Goal: Information Seeking & Learning: Learn about a topic

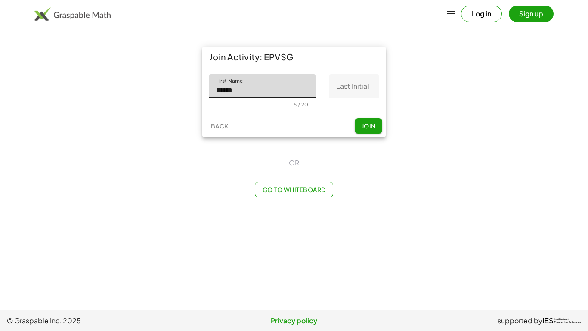
type input "******"
click at [352, 87] on input "Last Initial" at bounding box center [354, 86] width 50 height 24
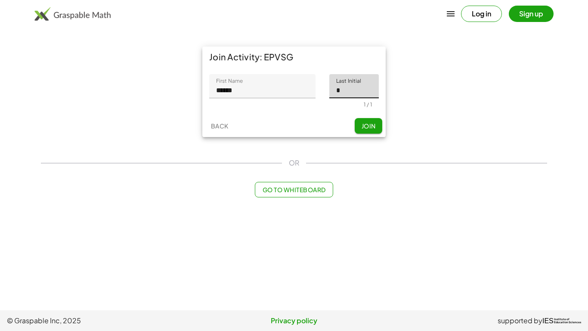
type input "*"
click at [366, 122] on span "Join" at bounding box center [368, 126] width 14 height 8
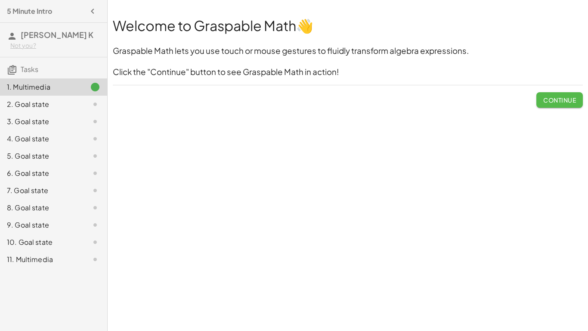
click at [557, 100] on span "Continue" at bounding box center [559, 100] width 33 height 8
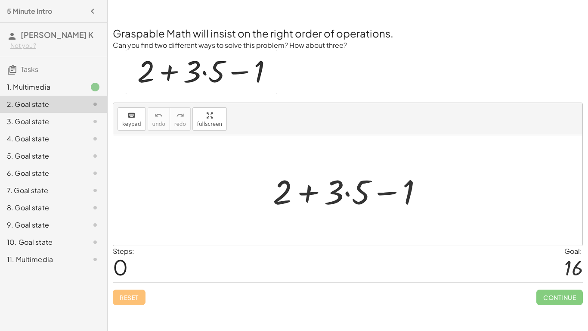
click at [347, 195] on div at bounding box center [351, 190] width 165 height 44
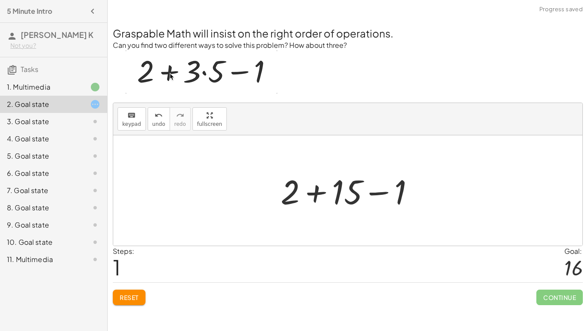
click at [320, 192] on div at bounding box center [350, 190] width 149 height 44
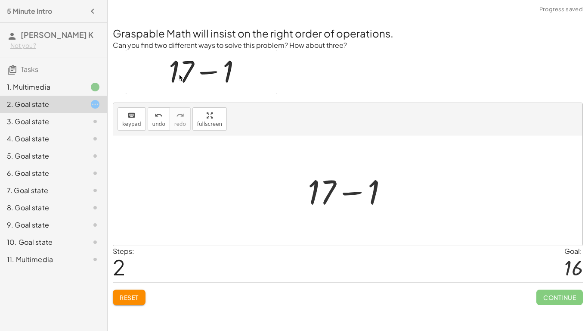
click at [346, 193] on div at bounding box center [351, 190] width 96 height 44
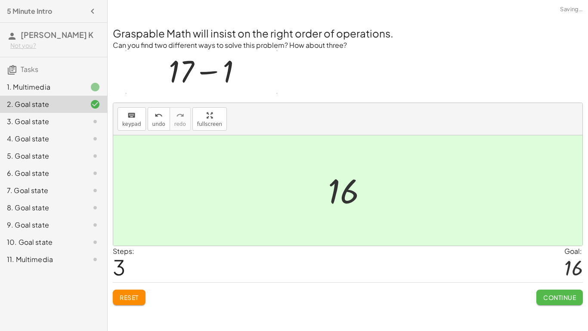
click at [549, 297] on span "Continue" at bounding box center [559, 297] width 33 height 8
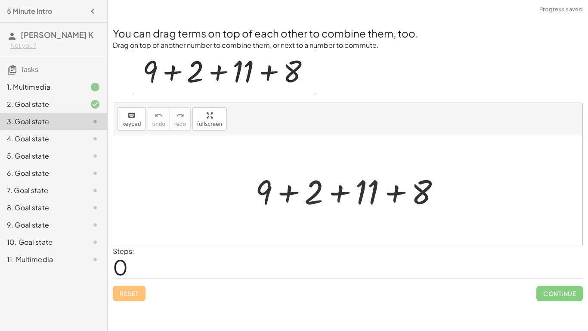
click at [286, 195] on div at bounding box center [351, 190] width 201 height 44
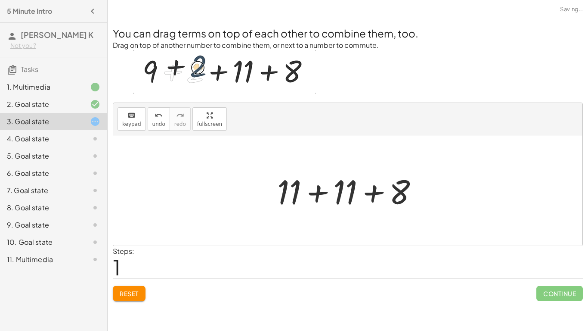
click at [320, 192] on div at bounding box center [351, 190] width 156 height 44
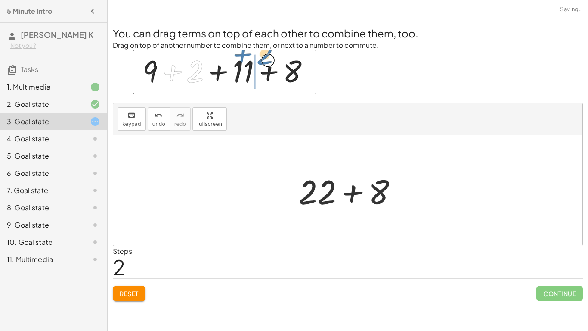
click at [353, 192] on div at bounding box center [351, 190] width 115 height 44
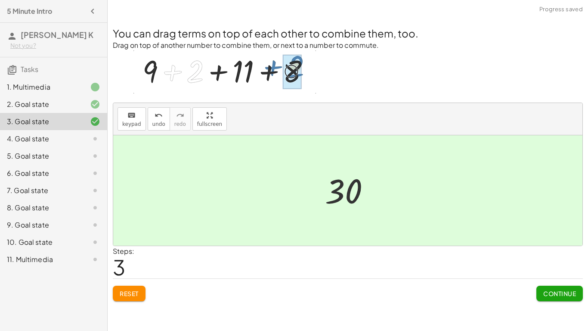
click at [573, 295] on span "Continue" at bounding box center [559, 293] width 33 height 8
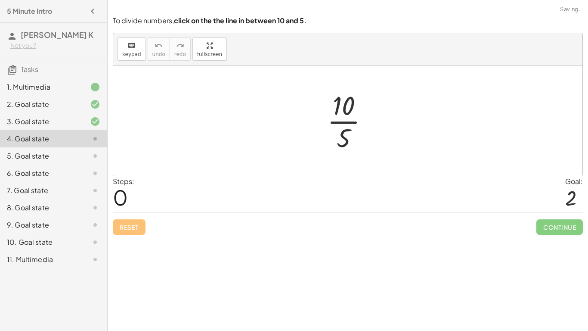
click at [344, 123] on div at bounding box center [351, 120] width 57 height 66
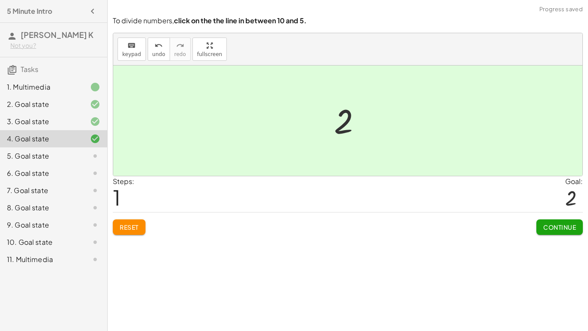
click at [566, 223] on span "Continue" at bounding box center [559, 227] width 33 height 8
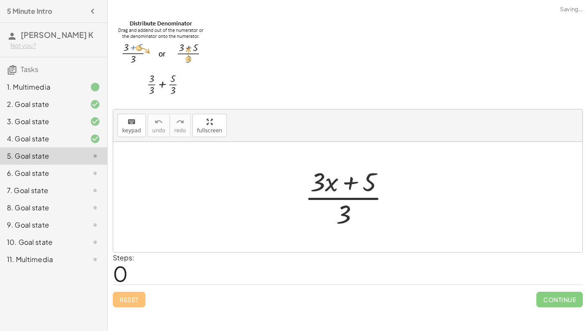
click at [347, 199] on div at bounding box center [350, 197] width 101 height 66
click at [350, 185] on div at bounding box center [350, 197] width 101 height 66
drag, startPoint x: 368, startPoint y: 183, endPoint x: 394, endPoint y: 187, distance: 26.1
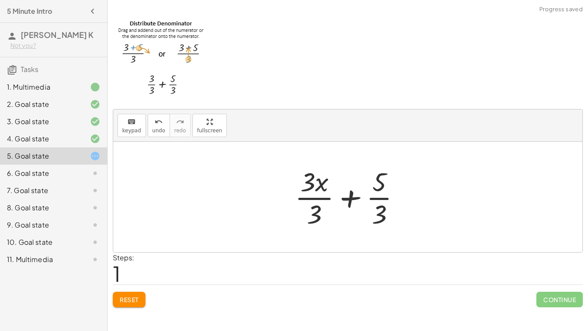
click at [351, 200] on div at bounding box center [351, 197] width 121 height 66
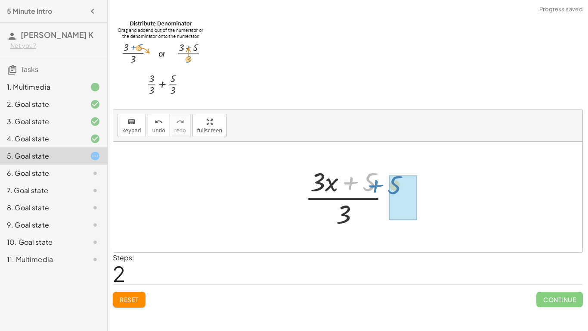
drag, startPoint x: 367, startPoint y: 185, endPoint x: 393, endPoint y: 188, distance: 26.1
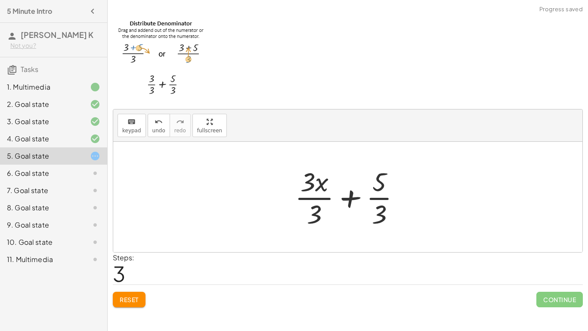
click at [387, 214] on div at bounding box center [351, 197] width 121 height 66
click at [383, 214] on div at bounding box center [351, 197] width 121 height 66
click at [319, 207] on div at bounding box center [351, 197] width 121 height 66
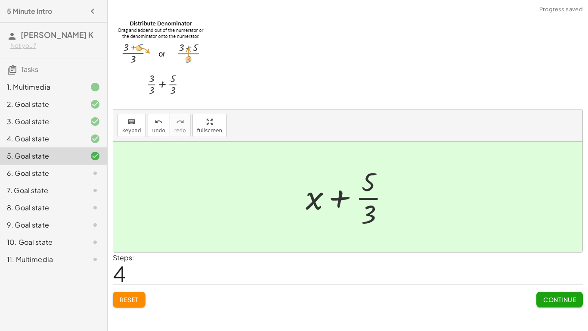
click at [371, 198] on div at bounding box center [350, 197] width 99 height 66
click at [572, 295] on span "Continue" at bounding box center [559, 299] width 33 height 8
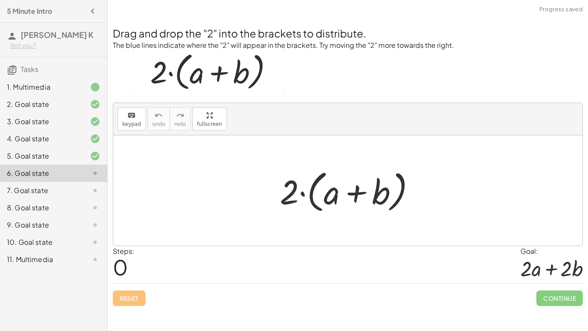
click at [302, 195] on div at bounding box center [350, 191] width 151 height 50
drag, startPoint x: 289, startPoint y: 190, endPoint x: 308, endPoint y: 158, distance: 37.1
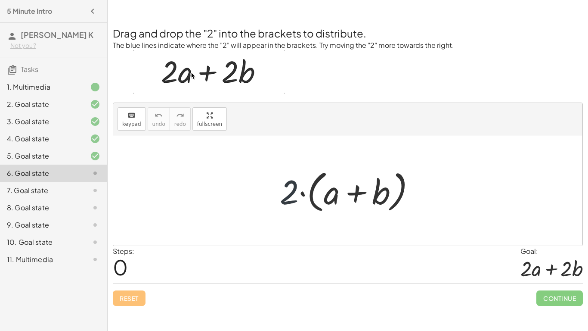
click at [308, 158] on div "· 2 · ( + a + b )" at bounding box center [347, 190] width 469 height 110
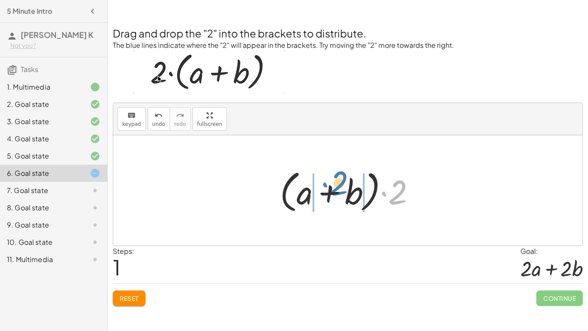
drag, startPoint x: 410, startPoint y: 193, endPoint x: 350, endPoint y: 185, distance: 60.0
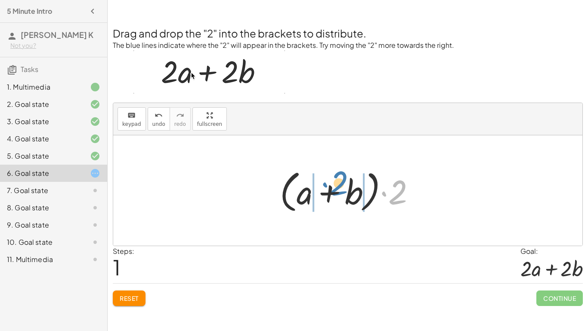
click at [350, 185] on div at bounding box center [350, 191] width 151 height 50
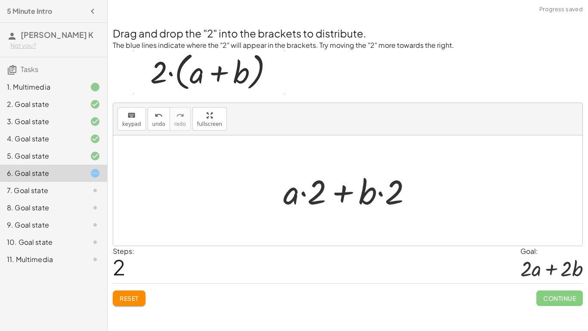
click at [304, 195] on div at bounding box center [351, 190] width 144 height 44
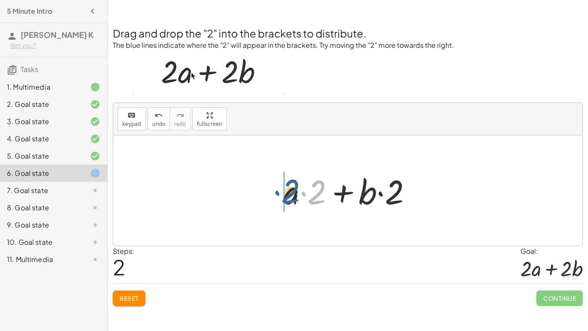
drag, startPoint x: 316, startPoint y: 198, endPoint x: 289, endPoint y: 197, distance: 27.6
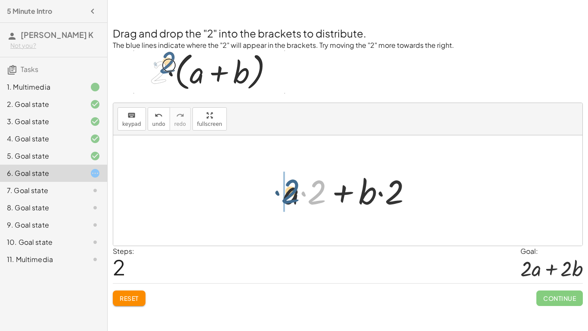
click at [289, 197] on div at bounding box center [351, 190] width 144 height 44
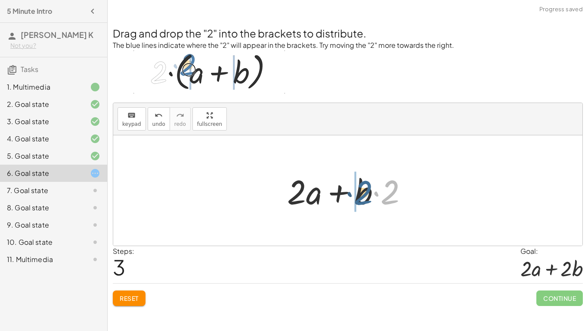
drag, startPoint x: 392, startPoint y: 196, endPoint x: 364, endPoint y: 197, distance: 27.6
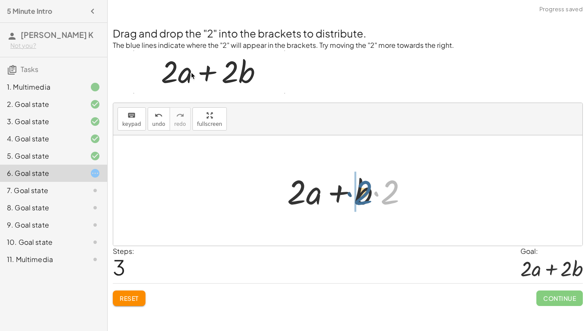
click at [364, 197] on div at bounding box center [351, 190] width 136 height 44
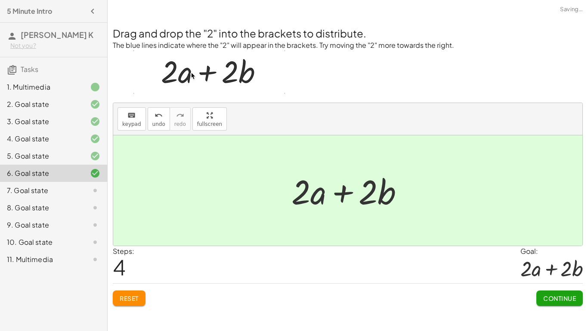
click at [579, 305] on button "Continue" at bounding box center [559, 297] width 46 height 15
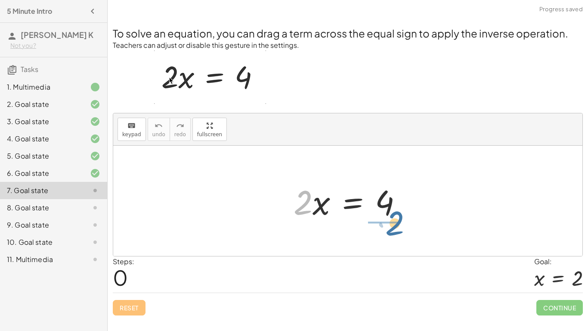
drag, startPoint x: 298, startPoint y: 201, endPoint x: 393, endPoint y: 221, distance: 97.3
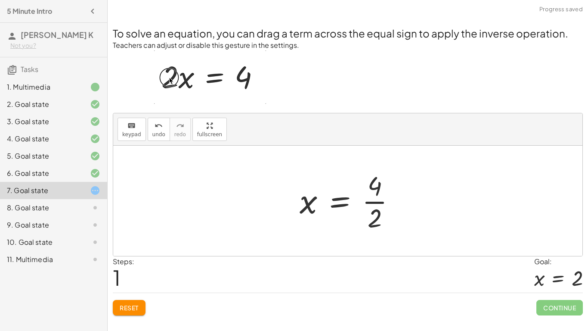
click at [377, 206] on div at bounding box center [350, 200] width 111 height 66
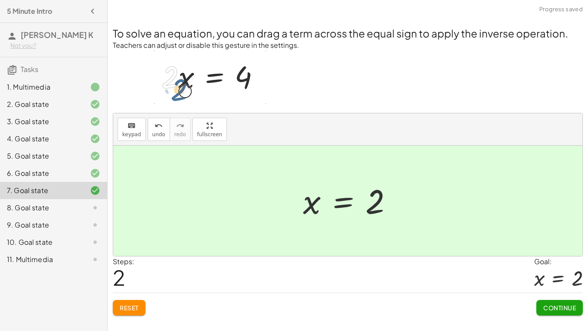
click at [547, 314] on button "Continue" at bounding box center [559, 307] width 46 height 15
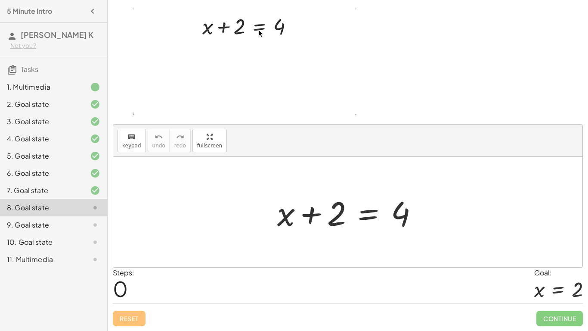
scroll to position [41, 0]
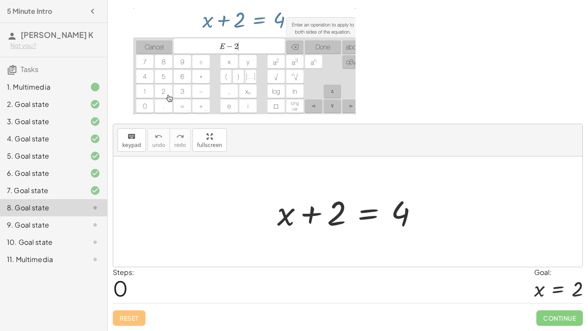
click at [372, 217] on div at bounding box center [351, 211] width 156 height 44
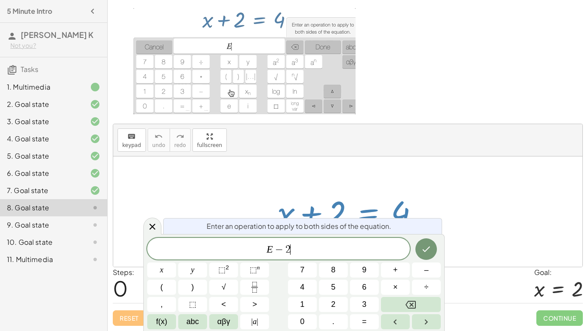
scroll to position [2, 0]
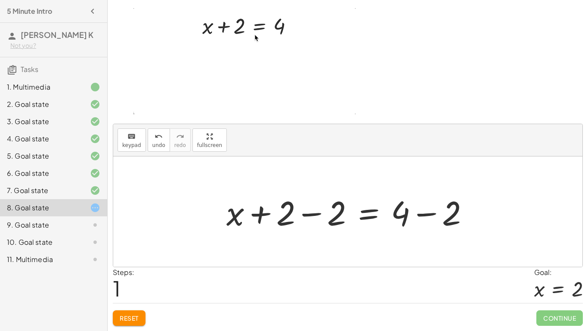
click at [430, 216] on div at bounding box center [351, 211] width 258 height 44
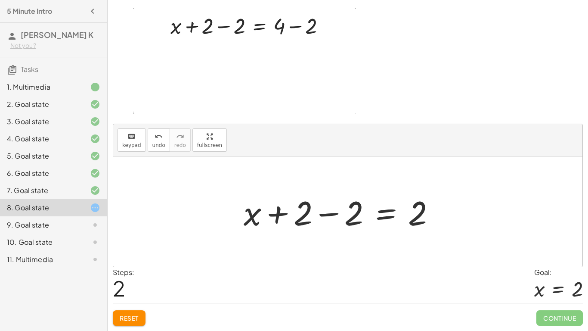
click at [308, 214] on div at bounding box center [342, 211] width 207 height 44
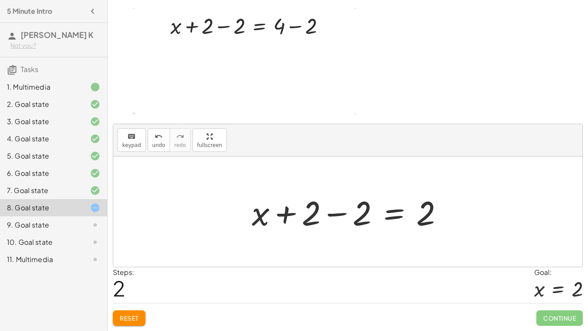
click at [341, 214] on div at bounding box center [351, 211] width 207 height 44
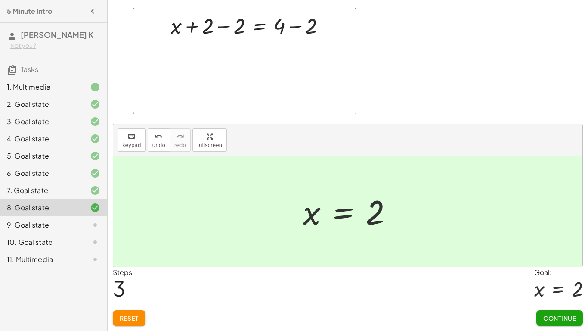
click at [559, 319] on span "Continue" at bounding box center [559, 318] width 33 height 8
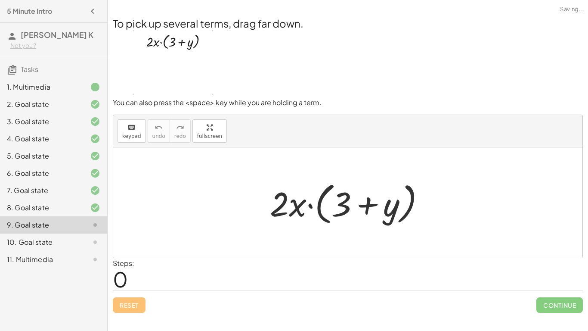
scroll to position [0, 0]
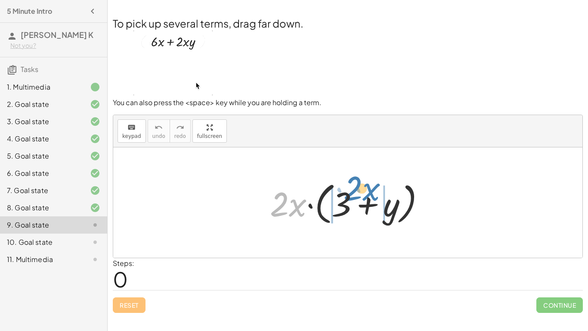
drag, startPoint x: 298, startPoint y: 207, endPoint x: 371, endPoint y: 191, distance: 75.3
click at [371, 191] on div at bounding box center [351, 203] width 170 height 50
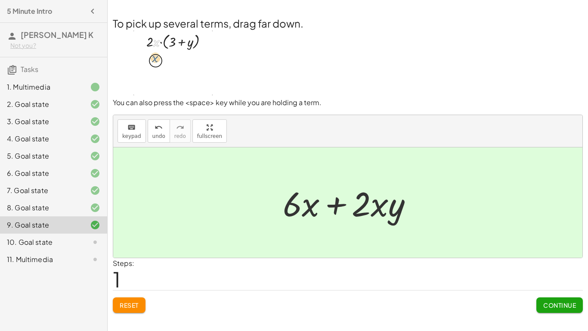
click at [550, 309] on button "Continue" at bounding box center [559, 304] width 46 height 15
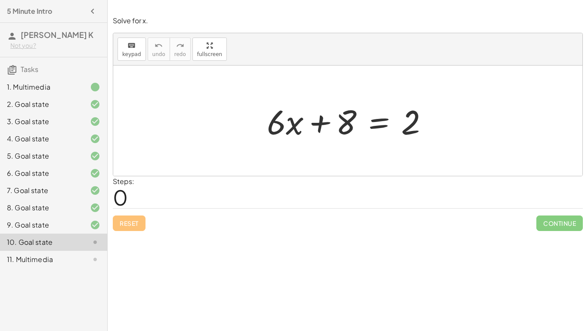
click at [321, 124] on div at bounding box center [351, 121] width 177 height 44
drag, startPoint x: 348, startPoint y: 128, endPoint x: 332, endPoint y: 137, distance: 18.3
click at [332, 137] on div at bounding box center [351, 121] width 177 height 44
click at [372, 128] on div at bounding box center [351, 121] width 177 height 44
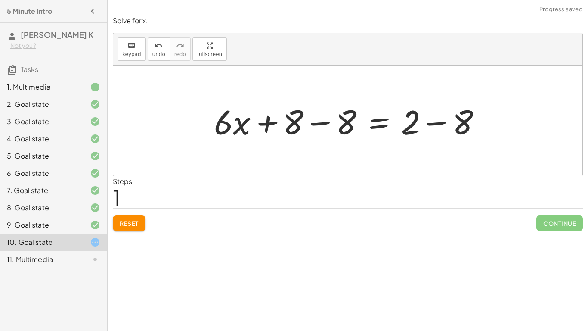
click at [322, 121] on div at bounding box center [351, 121] width 283 height 44
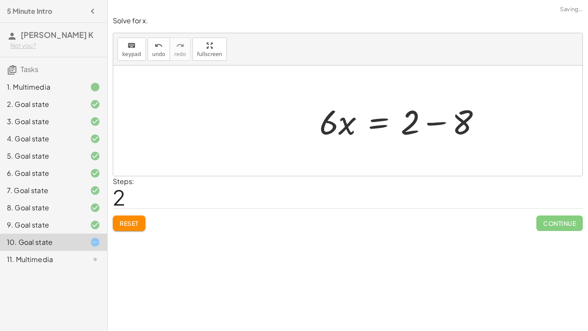
click at [441, 123] on div "+ · 6 · x + 8 = 2 + · 6 · x + 8 − 8 = + 2 − 8 + · 6 · x + 0 = + 2 − 8 · 6 · x =…" at bounding box center [400, 120] width 188 height 49
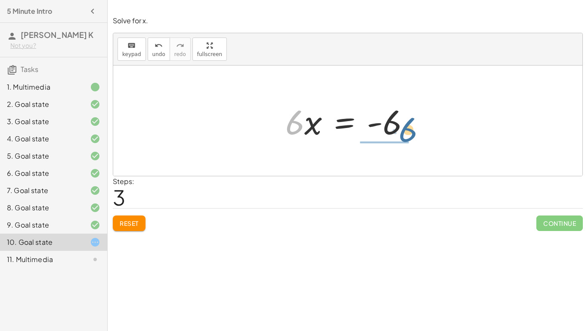
drag, startPoint x: 295, startPoint y: 131, endPoint x: 409, endPoint y: 139, distance: 113.9
click at [409, 139] on div at bounding box center [351, 121] width 140 height 44
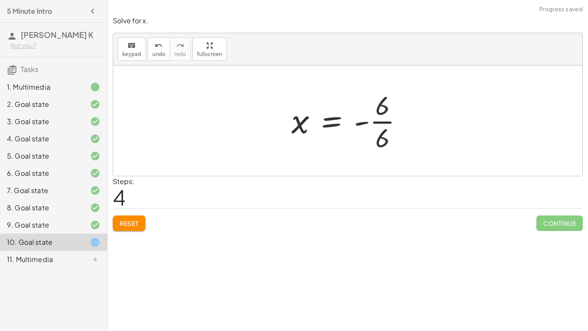
click at [378, 121] on div at bounding box center [350, 120] width 127 height 66
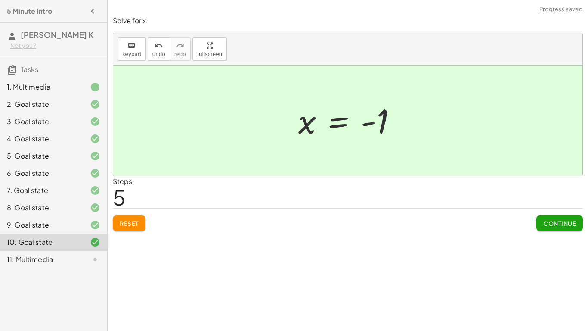
click at [570, 228] on button "Continue" at bounding box center [559, 222] width 46 height 15
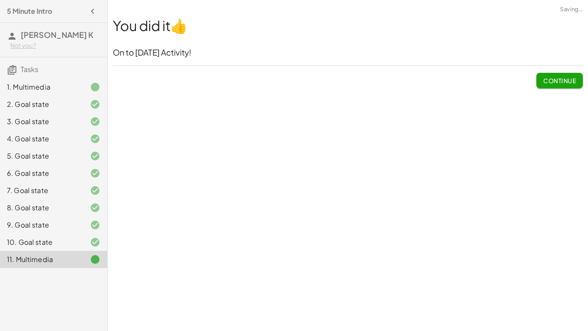
click at [576, 78] on span "Continue" at bounding box center [559, 81] width 33 height 8
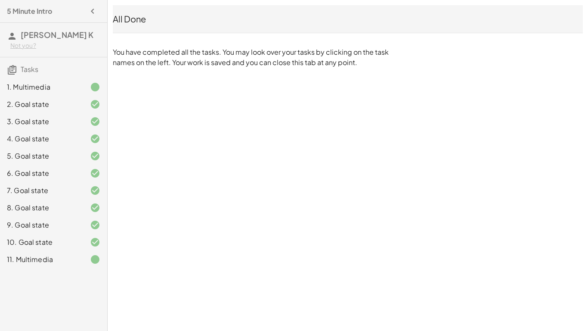
click at [22, 8] on h4 "5 Minute Intro" at bounding box center [29, 11] width 45 height 10
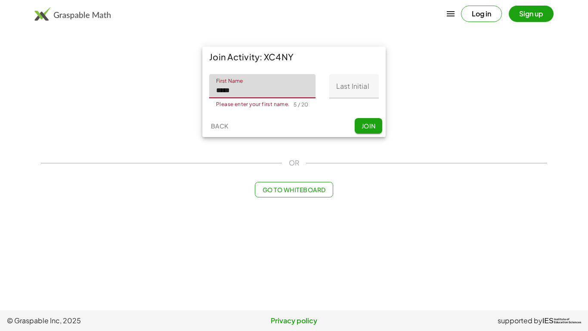
type input "******"
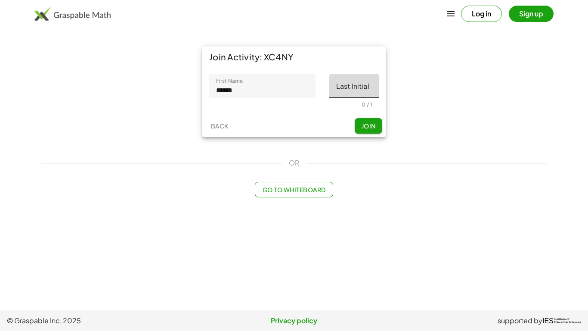
click at [337, 89] on input "Last Initial" at bounding box center [354, 86] width 50 height 24
type input "*"
click at [368, 128] on span "Join" at bounding box center [368, 126] width 14 height 8
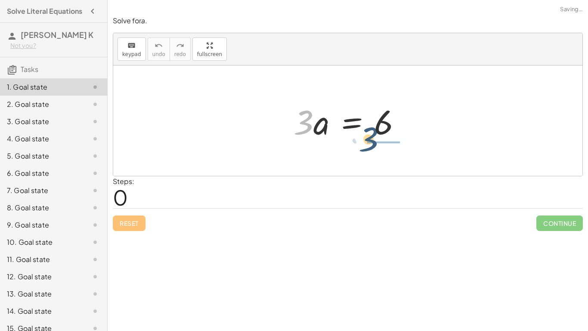
drag, startPoint x: 309, startPoint y: 126, endPoint x: 387, endPoint y: 143, distance: 79.8
click at [387, 143] on div "· 3 · 3 · a = 6" at bounding box center [348, 120] width 134 height 49
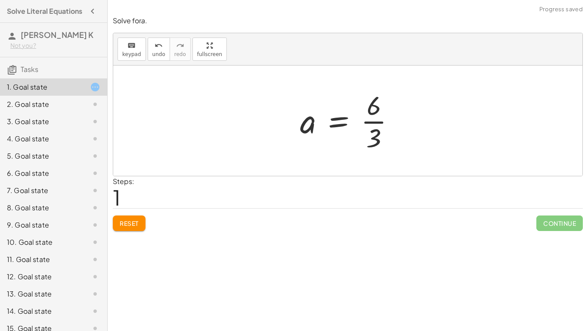
click at [383, 123] on div at bounding box center [351, 120] width 111 height 66
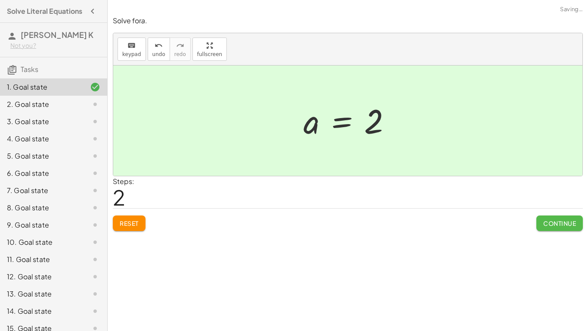
click at [563, 224] on span "Continue" at bounding box center [559, 223] width 33 height 8
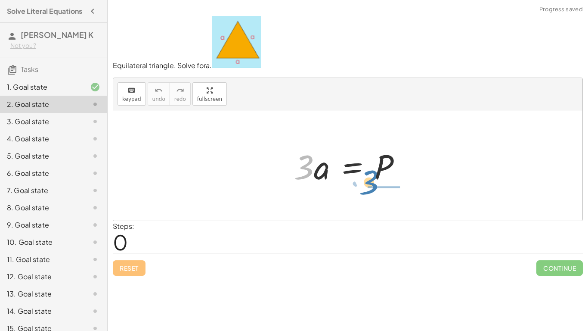
drag, startPoint x: 311, startPoint y: 173, endPoint x: 395, endPoint y: 192, distance: 86.0
click at [395, 192] on div "· 3 · 3 · a = P" at bounding box center [347, 165] width 469 height 110
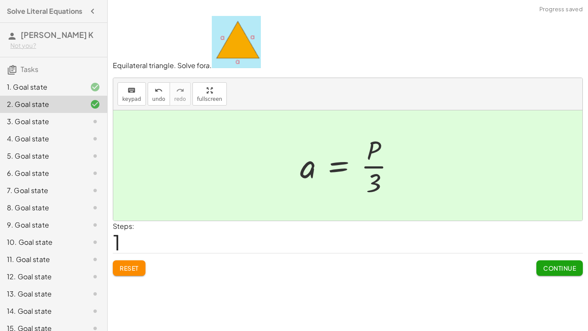
click at [542, 267] on button "Continue" at bounding box center [559, 267] width 46 height 15
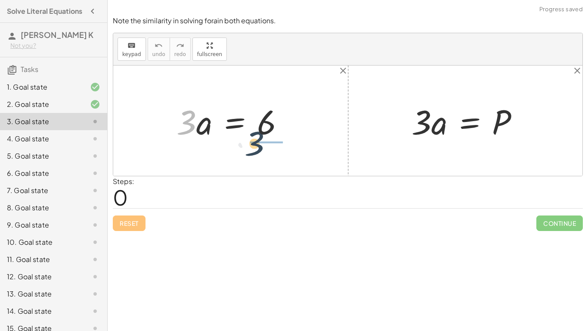
drag, startPoint x: 186, startPoint y: 124, endPoint x: 269, endPoint y: 145, distance: 84.7
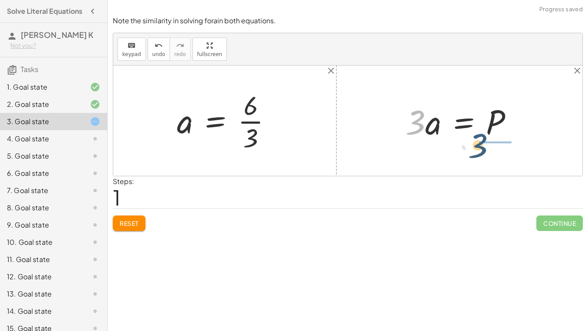
drag, startPoint x: 420, startPoint y: 121, endPoint x: 489, endPoint y: 143, distance: 72.3
click at [489, 143] on div "· 3 · 3 · a = P" at bounding box center [459, 120] width 133 height 49
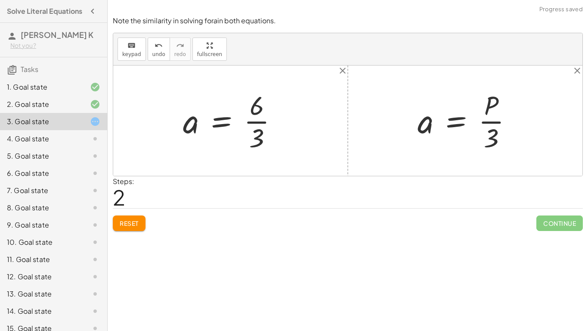
click at [257, 122] on div at bounding box center [234, 120] width 111 height 66
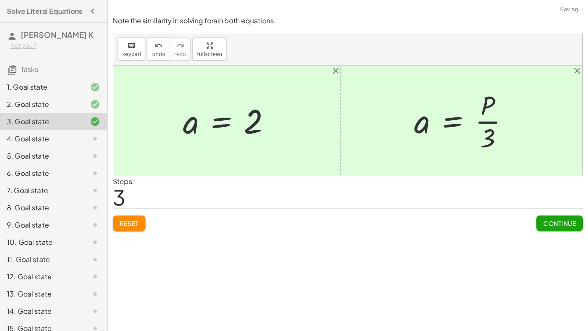
click at [569, 223] on span "Continue" at bounding box center [559, 223] width 33 height 8
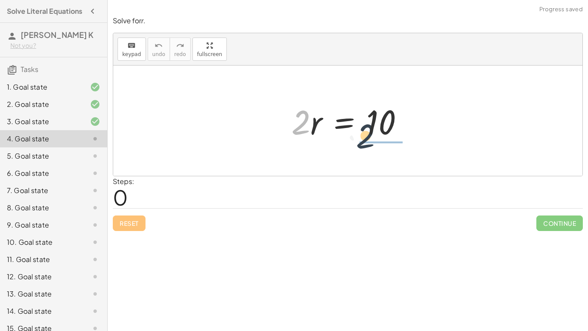
drag, startPoint x: 304, startPoint y: 125, endPoint x: 403, endPoint y: 142, distance: 100.6
click at [403, 142] on div "· 2 · 2 · r = 10" at bounding box center [348, 120] width 139 height 49
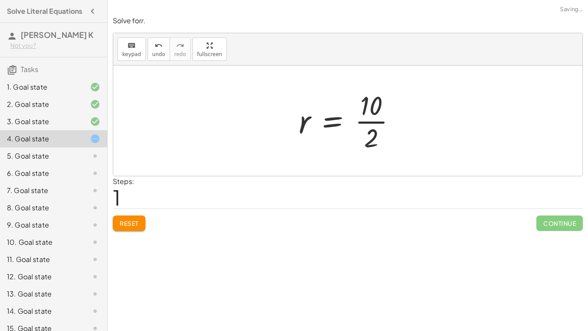
click at [386, 123] on div at bounding box center [350, 120] width 113 height 66
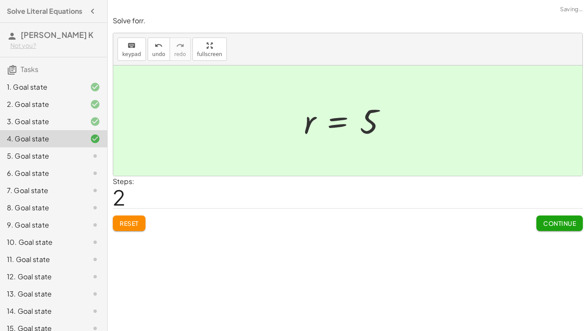
click at [566, 225] on span "Continue" at bounding box center [559, 223] width 33 height 8
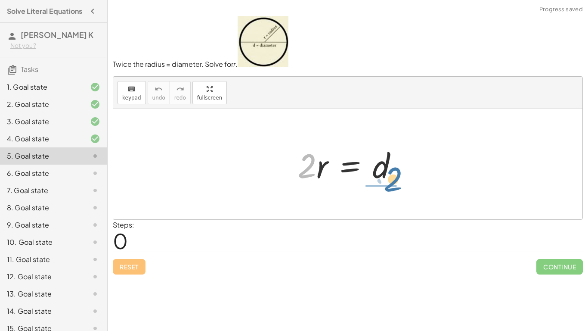
drag, startPoint x: 311, startPoint y: 173, endPoint x: 398, endPoint y: 187, distance: 88.0
click at [398, 187] on div "· 2 · 2 · r = d" at bounding box center [348, 164] width 127 height 49
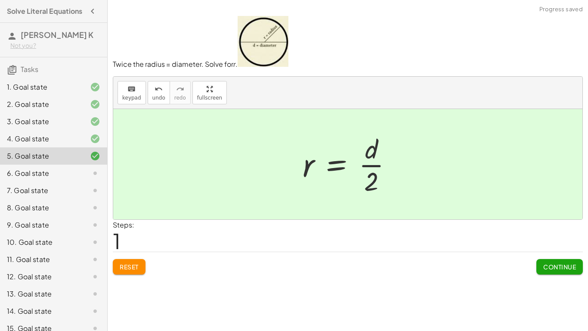
click at [381, 164] on div at bounding box center [350, 164] width 105 height 66
click at [557, 273] on button "Continue" at bounding box center [559, 266] width 46 height 15
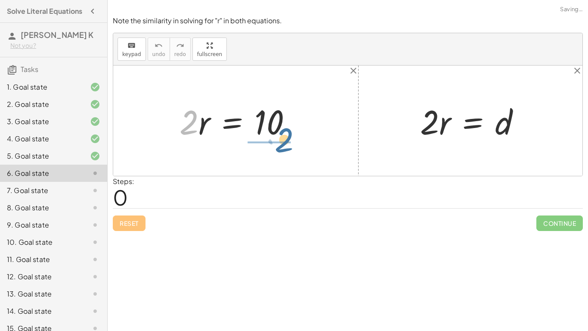
drag, startPoint x: 181, startPoint y: 120, endPoint x: 277, endPoint y: 138, distance: 97.6
click at [277, 138] on div at bounding box center [239, 121] width 128 height 44
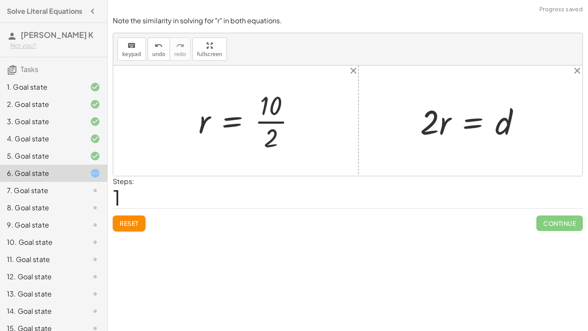
click at [273, 130] on div at bounding box center [250, 120] width 113 height 66
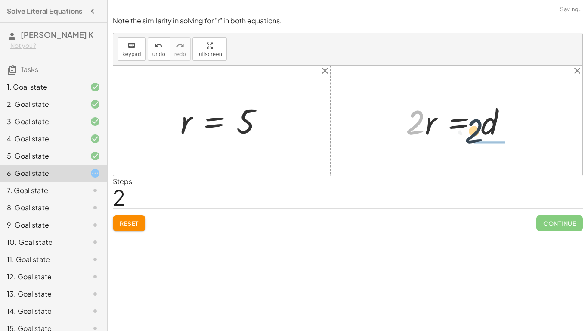
drag, startPoint x: 415, startPoint y: 126, endPoint x: 485, endPoint y: 137, distance: 70.1
click at [485, 137] on div at bounding box center [460, 121] width 116 height 44
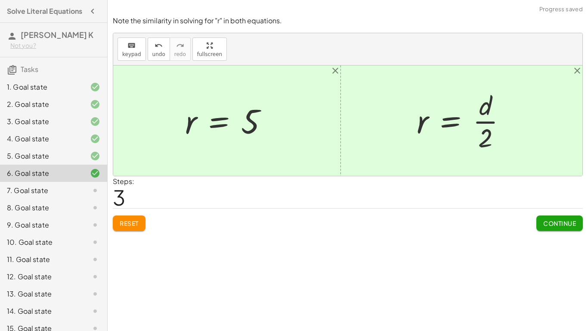
click at [553, 220] on span "Continue" at bounding box center [559, 223] width 33 height 8
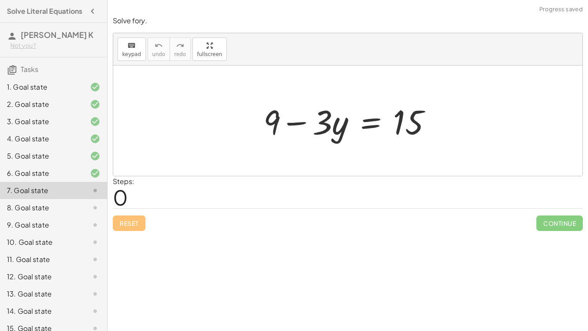
click at [374, 126] on div at bounding box center [350, 121] width 183 height 44
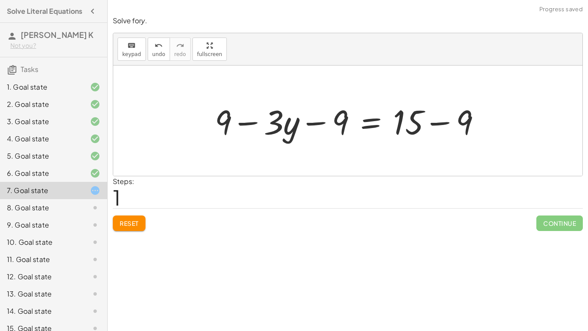
click at [320, 127] on div at bounding box center [351, 121] width 282 height 44
drag, startPoint x: 225, startPoint y: 114, endPoint x: 307, endPoint y: 109, distance: 82.4
click at [307, 109] on div at bounding box center [351, 121] width 282 height 44
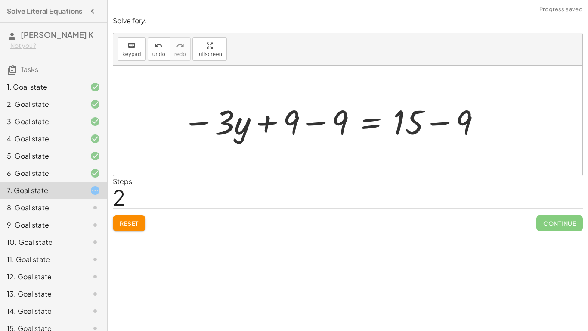
click at [314, 122] on div at bounding box center [332, 121] width 308 height 44
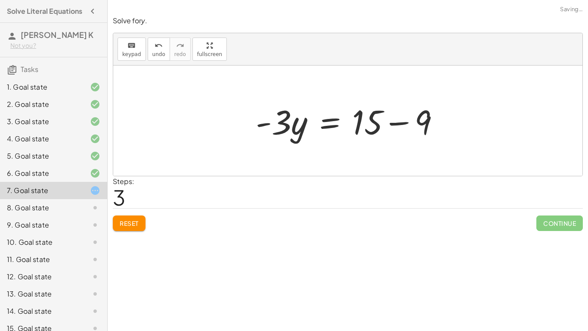
click at [399, 124] on div at bounding box center [350, 121] width 199 height 44
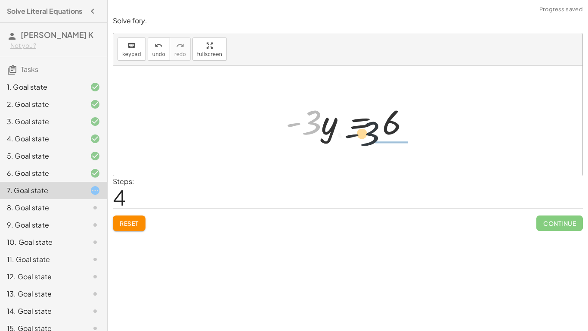
drag, startPoint x: 316, startPoint y: 122, endPoint x: 399, endPoint y: 137, distance: 84.5
click at [399, 137] on div at bounding box center [351, 121] width 139 height 44
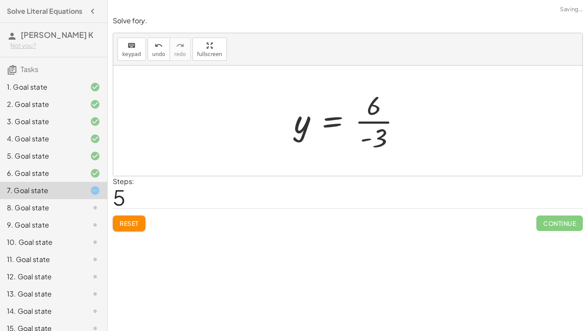
click at [385, 123] on div at bounding box center [351, 120] width 122 height 66
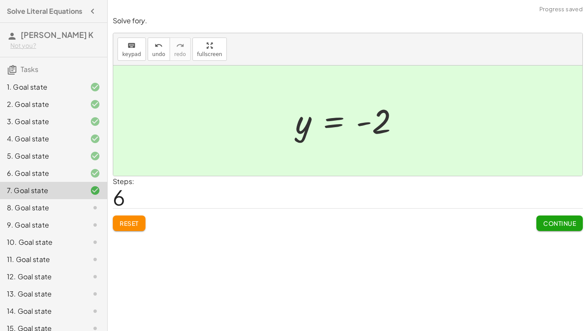
click at [554, 220] on span "Continue" at bounding box center [559, 223] width 33 height 8
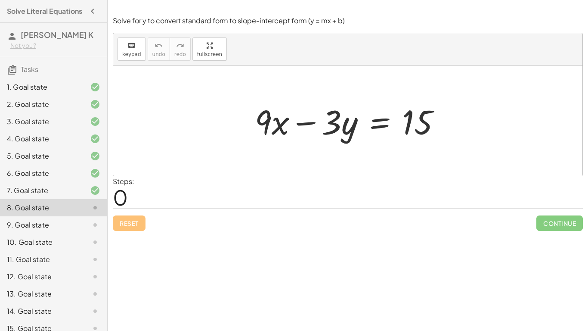
click at [384, 124] on div at bounding box center [351, 121] width 201 height 44
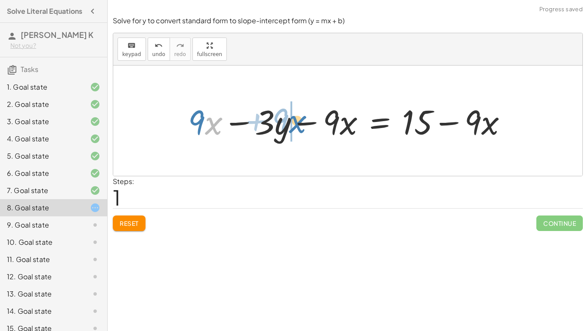
drag, startPoint x: 214, startPoint y: 123, endPoint x: 298, endPoint y: 121, distance: 84.4
click at [298, 121] on div at bounding box center [351, 121] width 334 height 44
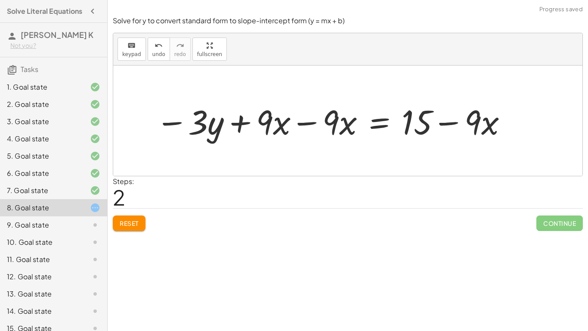
click at [302, 123] on div at bounding box center [332, 121] width 361 height 44
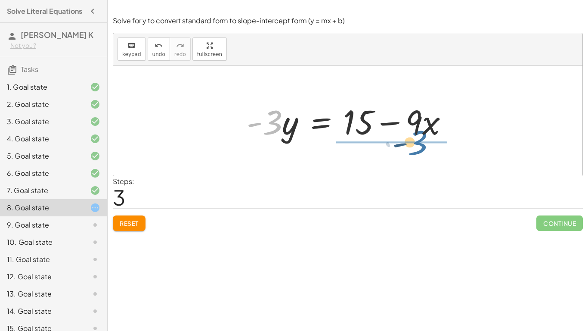
drag, startPoint x: 275, startPoint y: 129, endPoint x: 422, endPoint y: 149, distance: 147.7
click at [422, 149] on div "+ · 9 · x − · 3 · y = 15 + · 9 · x − · 3 · y − · 9 · x = + 15 − · 9 · x − · 3 ·…" at bounding box center [347, 120] width 469 height 110
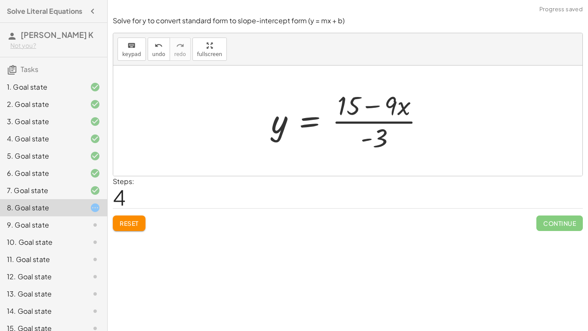
click at [381, 125] on div at bounding box center [351, 120] width 168 height 66
click at [390, 109] on div at bounding box center [351, 120] width 168 height 66
drag, startPoint x: 396, startPoint y: 110, endPoint x: 434, endPoint y: 108, distance: 37.5
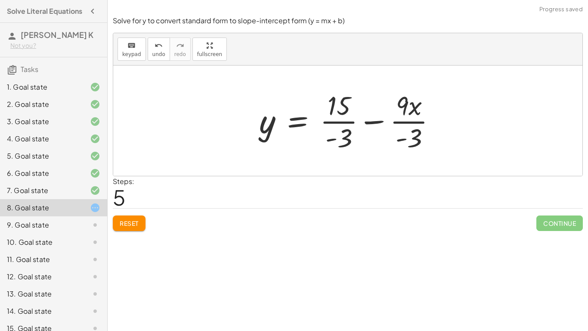
click at [349, 123] on div at bounding box center [351, 120] width 192 height 66
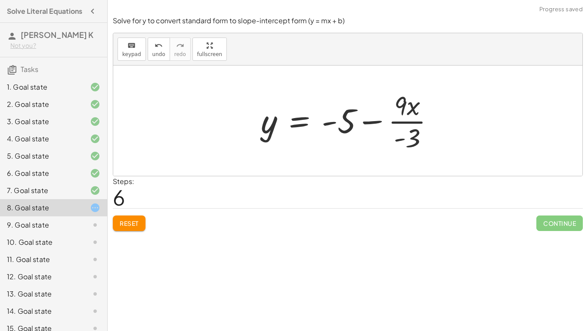
click at [396, 126] on div at bounding box center [351, 120] width 189 height 66
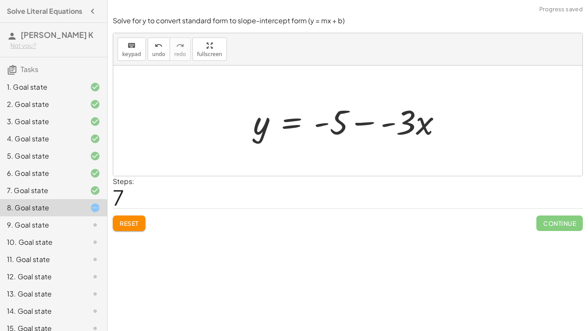
click at [363, 124] on div at bounding box center [351, 121] width 204 height 44
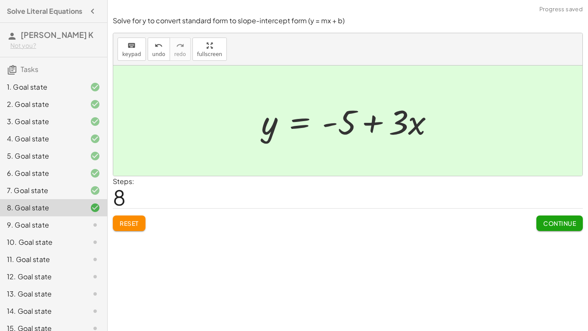
click at [571, 216] on button "Continue" at bounding box center [559, 222] width 46 height 15
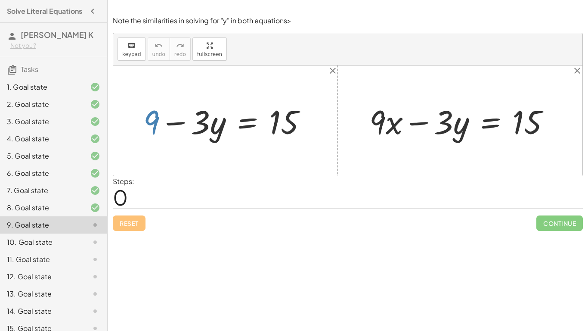
click at [155, 124] on div at bounding box center [228, 120] width 179 height 43
click at [246, 128] on div at bounding box center [228, 120] width 179 height 43
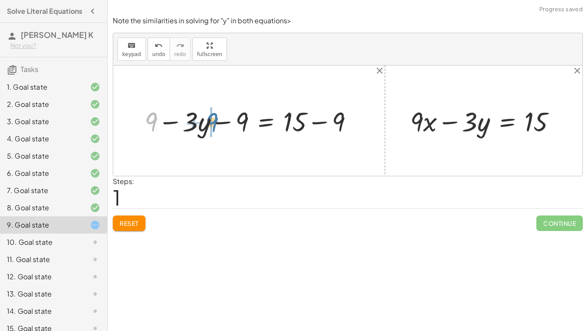
drag, startPoint x: 152, startPoint y: 118, endPoint x: 214, endPoint y: 119, distance: 61.6
click at [214, 119] on div at bounding box center [252, 120] width 224 height 35
click at [221, 123] on div at bounding box center [237, 120] width 244 height 35
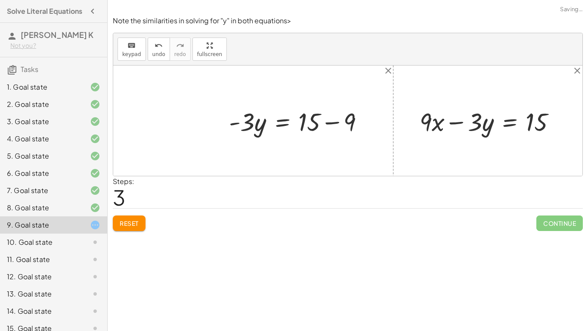
click at [334, 123] on div at bounding box center [300, 120] width 150 height 33
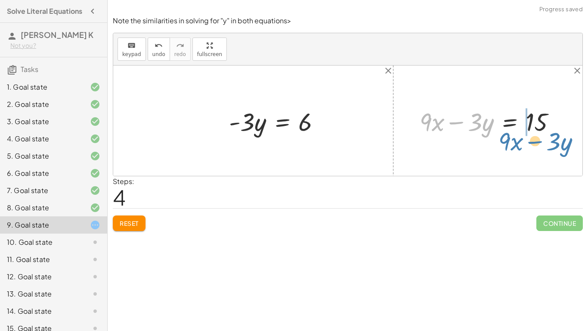
drag, startPoint x: 430, startPoint y: 125, endPoint x: 438, endPoint y: 136, distance: 13.6
click at [438, 136] on div at bounding box center [491, 120] width 152 height 33
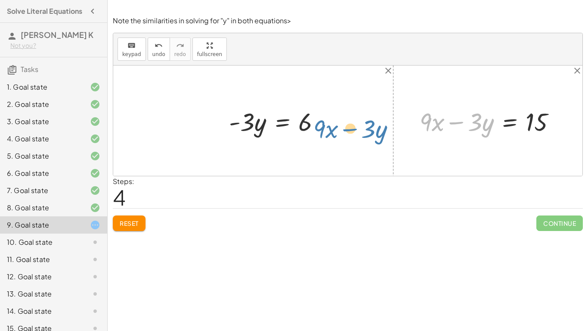
drag, startPoint x: 435, startPoint y: 130, endPoint x: 334, endPoint y: 131, distance: 100.7
click at [334, 131] on div "+ 9 − · 3 · y = 15 + 9 − · 3 · y − 9 = + 15 − 9 − · 3 · y + 9 − 9 = + 15 − 9 − …" at bounding box center [347, 120] width 469 height 110
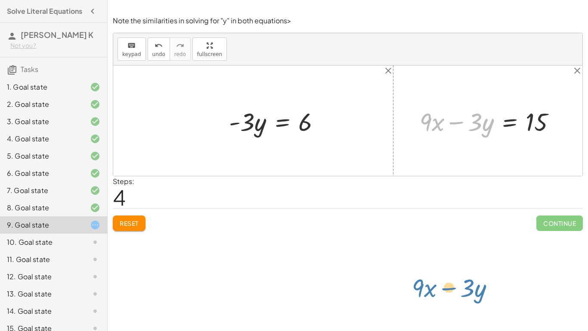
drag, startPoint x: 429, startPoint y: 121, endPoint x: 421, endPoint y: 287, distance: 165.9
click at [421, 287] on div "Solve for a . keyboard keypad undo undo redo redo fullscreen · 3 · a = 6 a = · …" at bounding box center [348, 165] width 480 height 331
click at [512, 124] on div at bounding box center [491, 120] width 152 height 33
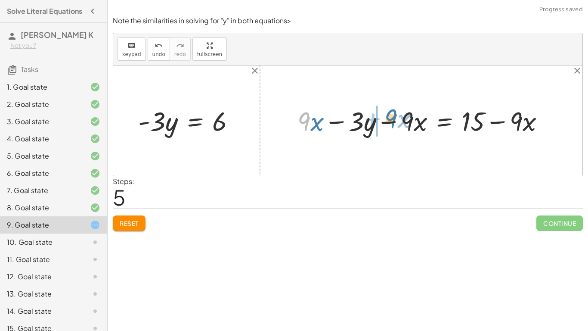
drag, startPoint x: 307, startPoint y: 129, endPoint x: 392, endPoint y: 126, distance: 85.3
click at [392, 126] on div at bounding box center [424, 120] width 262 height 35
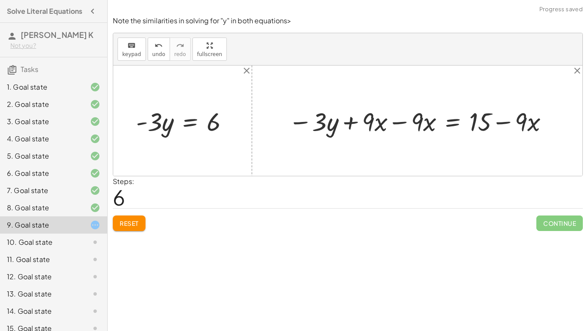
click at [393, 122] on div at bounding box center [420, 121] width 271 height 34
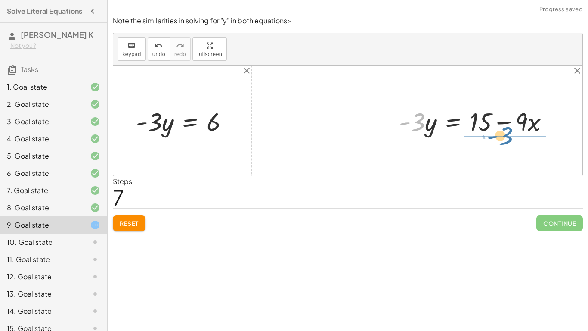
drag, startPoint x: 420, startPoint y: 130, endPoint x: 508, endPoint y: 144, distance: 89.7
click at [508, 144] on div "+ 9 − · 3 · y = 15 + 9 − · 3 · y − 9 = + 15 − 9 − · 3 · y + 9 − 9 = + 15 − 9 − …" at bounding box center [347, 120] width 469 height 110
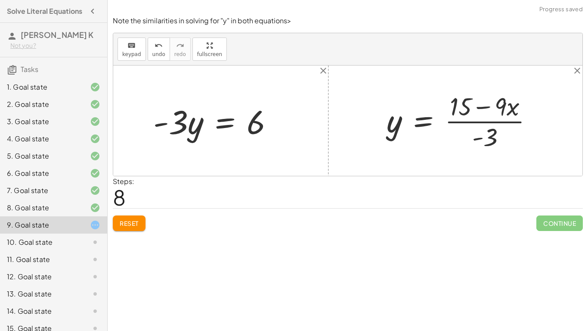
click at [489, 114] on div at bounding box center [465, 120] width 168 height 66
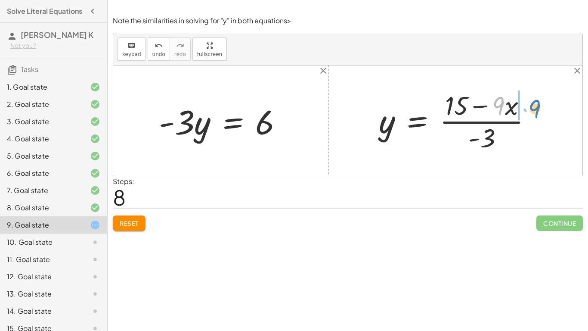
drag, startPoint x: 502, startPoint y: 105, endPoint x: 539, endPoint y: 108, distance: 36.7
click at [539, 108] on div at bounding box center [458, 120] width 168 height 66
drag, startPoint x: 504, startPoint y: 108, endPoint x: 520, endPoint y: 109, distance: 16.8
click at [520, 109] on div at bounding box center [458, 120] width 168 height 66
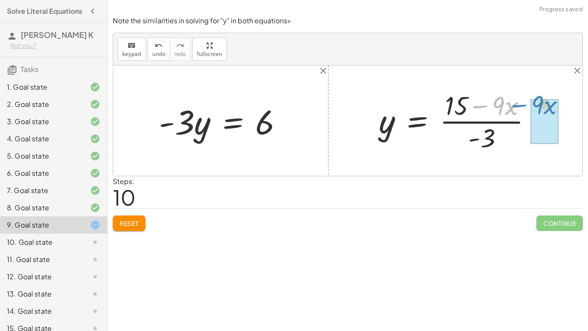
drag, startPoint x: 504, startPoint y: 107, endPoint x: 542, endPoint y: 106, distance: 38.3
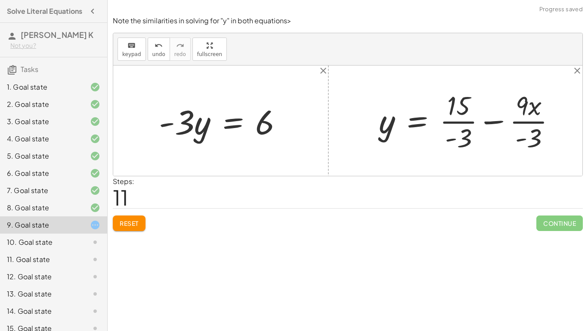
click at [458, 123] on div at bounding box center [470, 120] width 192 height 66
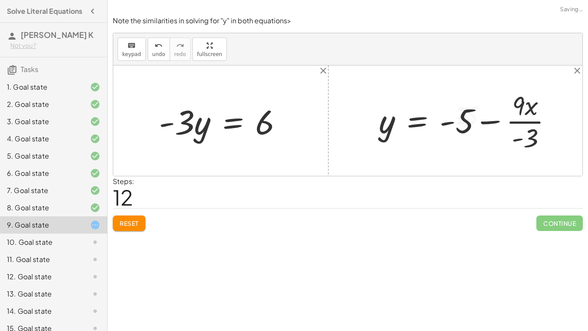
click at [522, 122] on div at bounding box center [468, 120] width 189 height 66
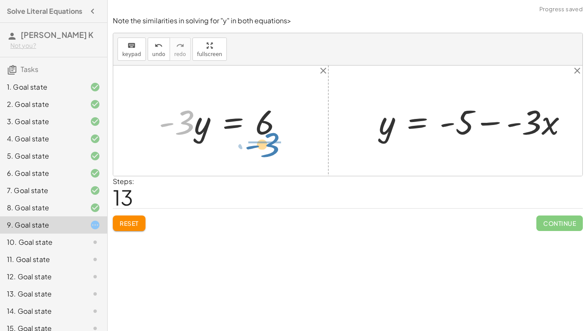
drag, startPoint x: 194, startPoint y: 125, endPoint x: 280, endPoint y: 148, distance: 88.6
click at [280, 148] on div "+ 9 − · 3 · y = 15 + 9 − · 3 · y − 9 = + 15 − 9 − · 3 · y + 9 − 9 = + 15 − 9 − …" at bounding box center [347, 120] width 469 height 110
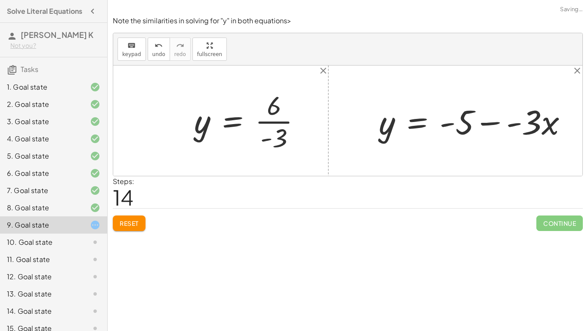
click at [269, 119] on div at bounding box center [251, 120] width 122 height 66
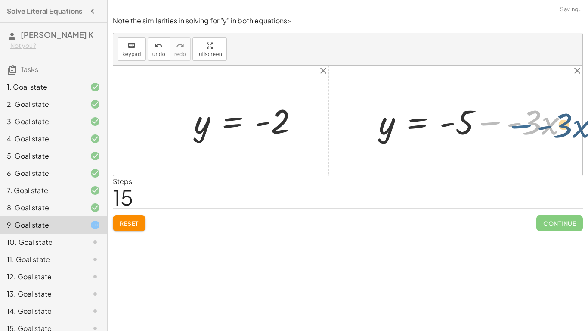
drag, startPoint x: 489, startPoint y: 121, endPoint x: 470, endPoint y: 120, distance: 19.4
click at [470, 120] on div at bounding box center [476, 121] width 204 height 44
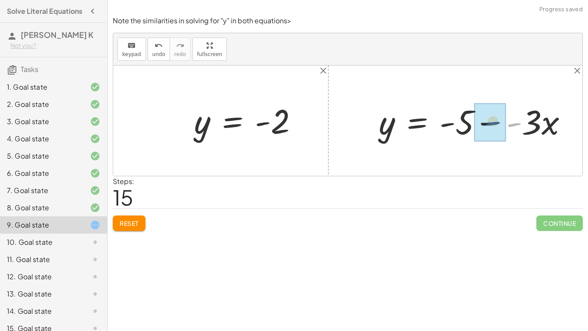
drag, startPoint x: 511, startPoint y: 127, endPoint x: 490, endPoint y: 125, distance: 21.6
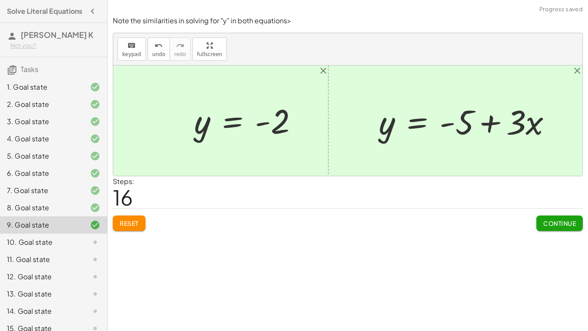
click at [559, 222] on span "Continue" at bounding box center [559, 223] width 33 height 8
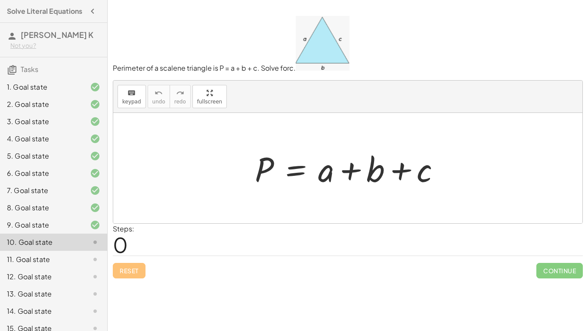
click at [299, 168] on div at bounding box center [351, 168] width 201 height 44
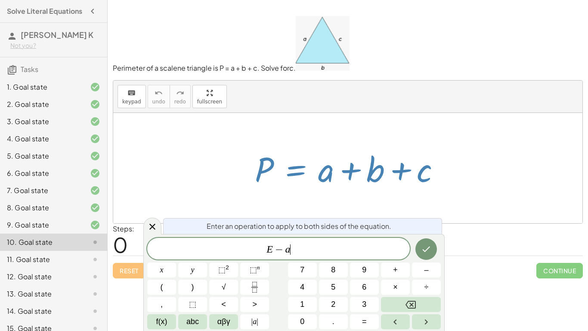
scroll to position [9, 0]
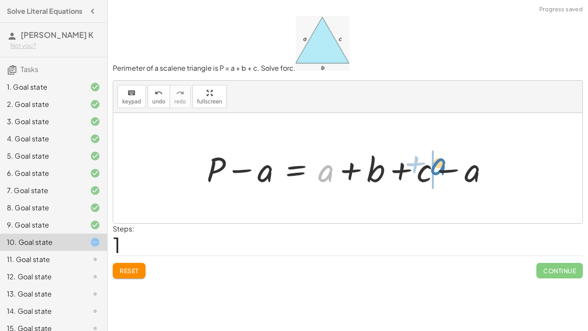
drag, startPoint x: 325, startPoint y: 173, endPoint x: 439, endPoint y: 167, distance: 114.3
click at [439, 167] on div at bounding box center [350, 168] width 297 height 44
click at [450, 172] on div at bounding box center [350, 168] width 297 height 44
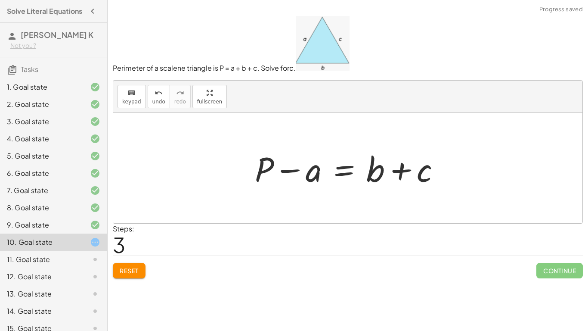
click at [378, 179] on div at bounding box center [351, 168] width 201 height 44
click at [344, 173] on div at bounding box center [351, 168] width 201 height 44
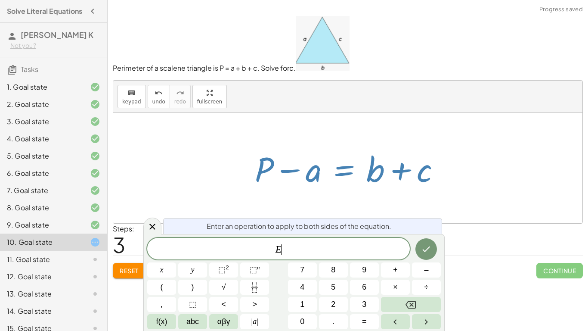
scroll to position [10, 0]
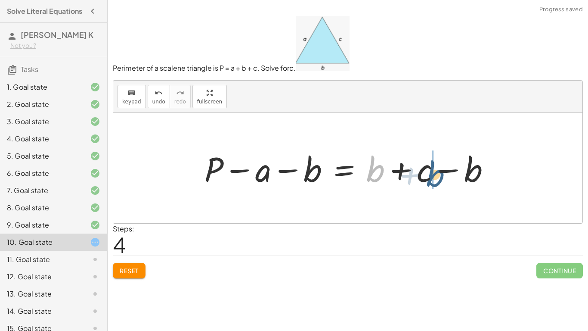
drag, startPoint x: 369, startPoint y: 171, endPoint x: 430, endPoint y: 176, distance: 60.9
click at [430, 176] on div at bounding box center [350, 168] width 301 height 44
click at [449, 168] on div at bounding box center [350, 168] width 301 height 44
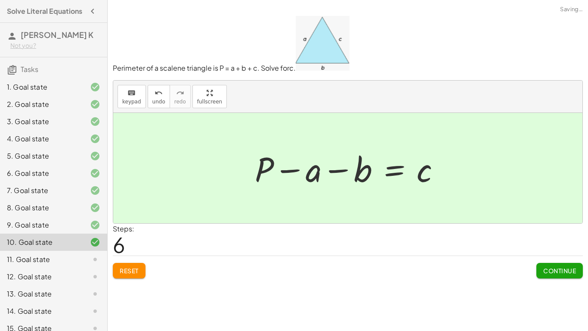
click at [544, 265] on button "Continue" at bounding box center [559, 270] width 46 height 15
